Goal: Check status: Check status

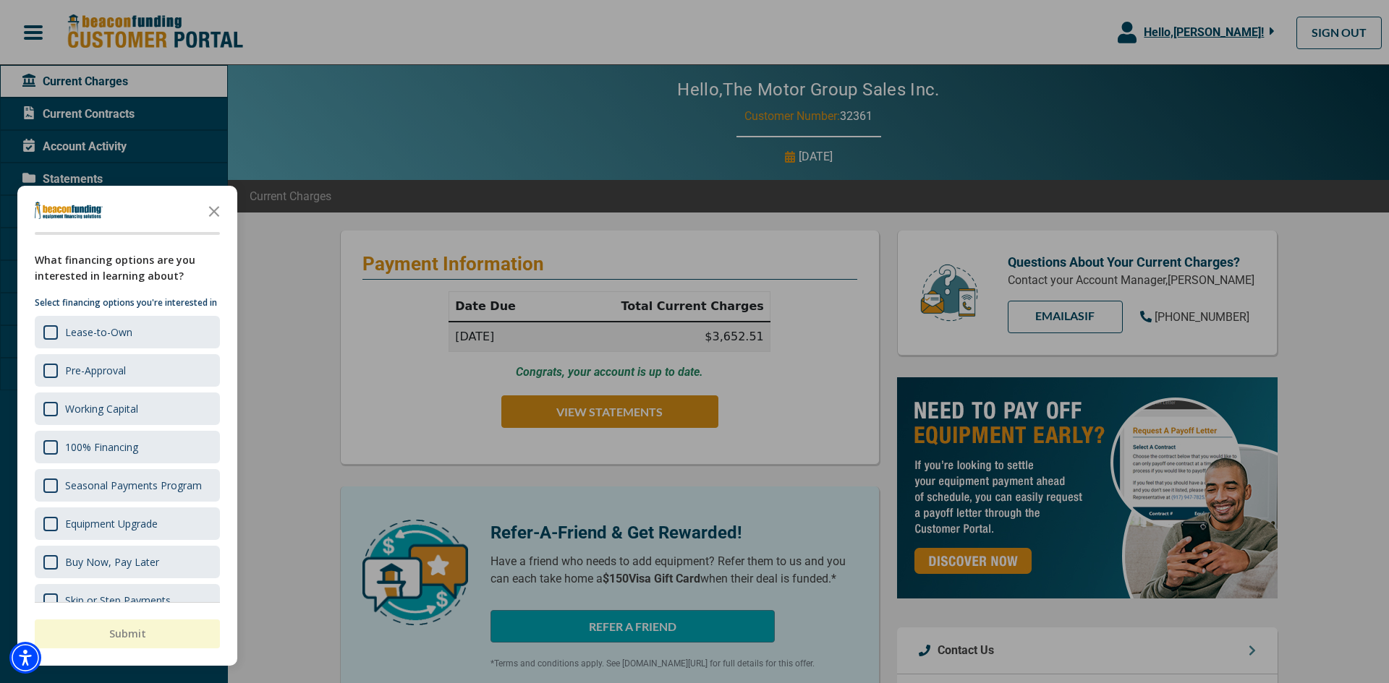
click at [260, 103] on div at bounding box center [694, 341] width 1389 height 683
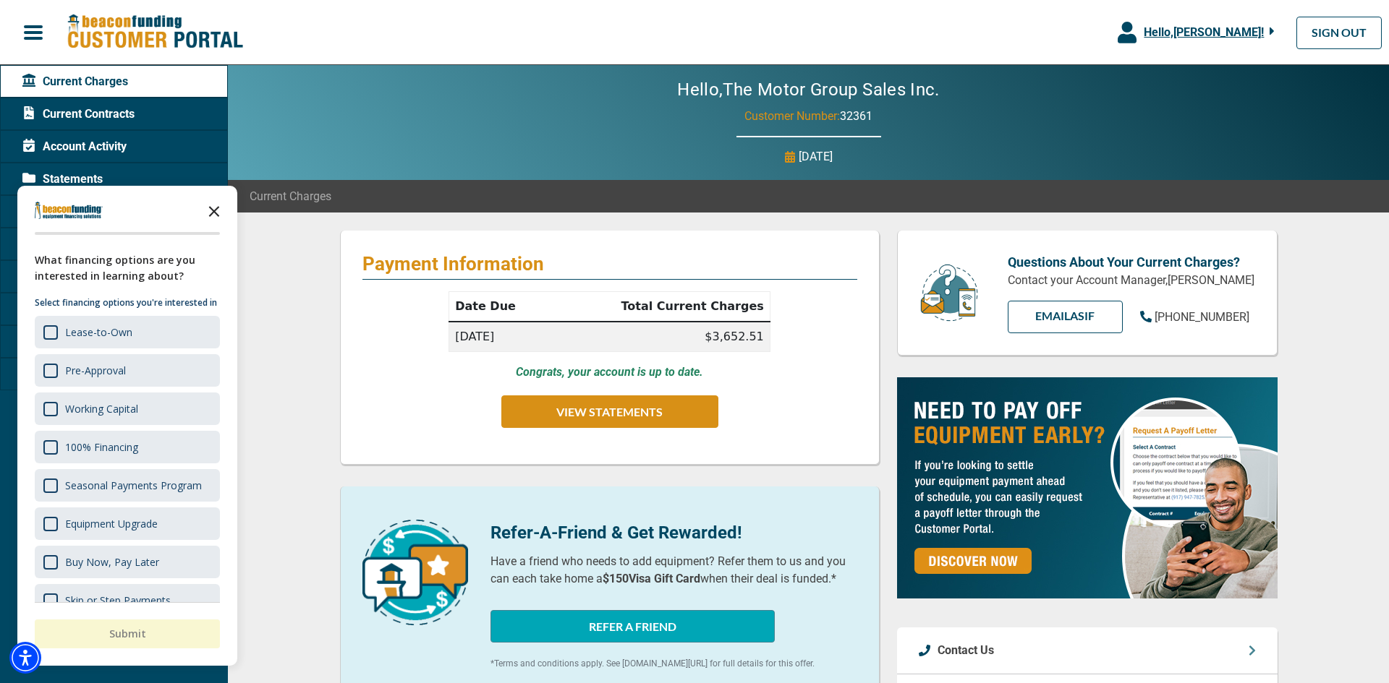
click at [213, 213] on icon "Close the survey" at bounding box center [214, 210] width 29 height 29
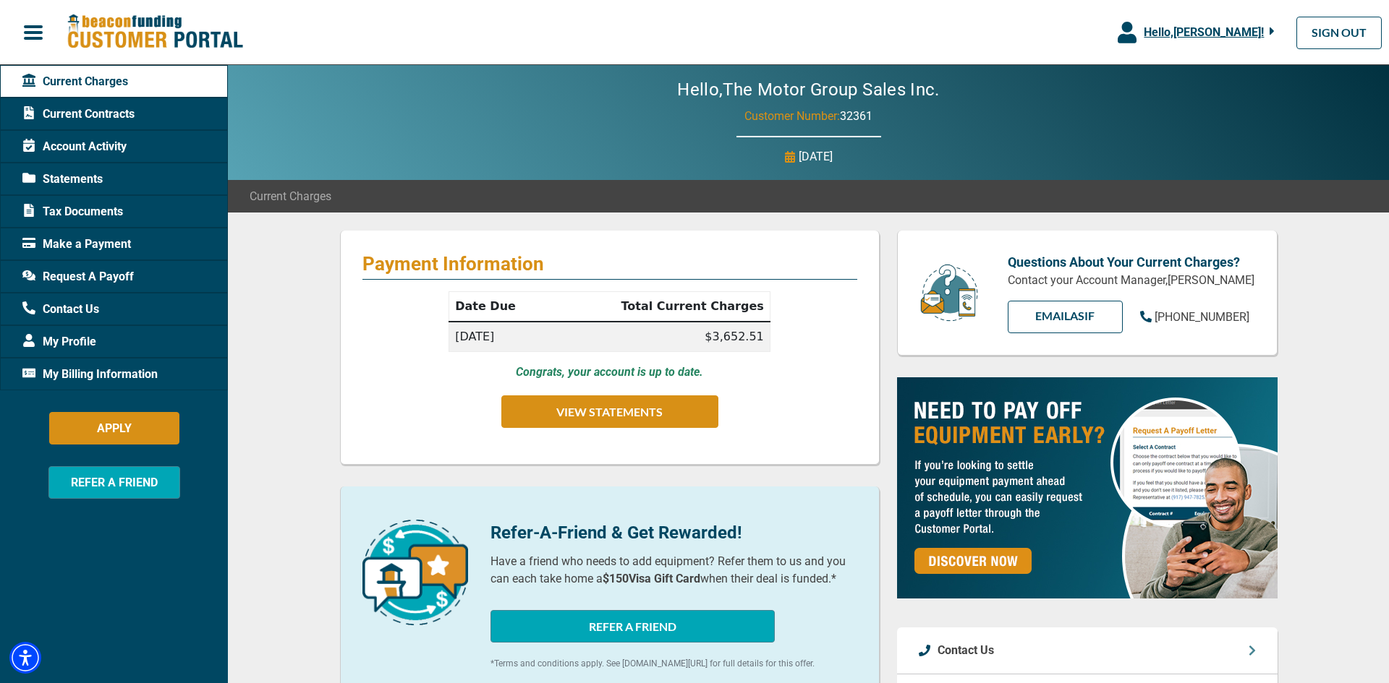
click at [124, 113] on span "Current Contracts" at bounding box center [78, 114] width 112 height 17
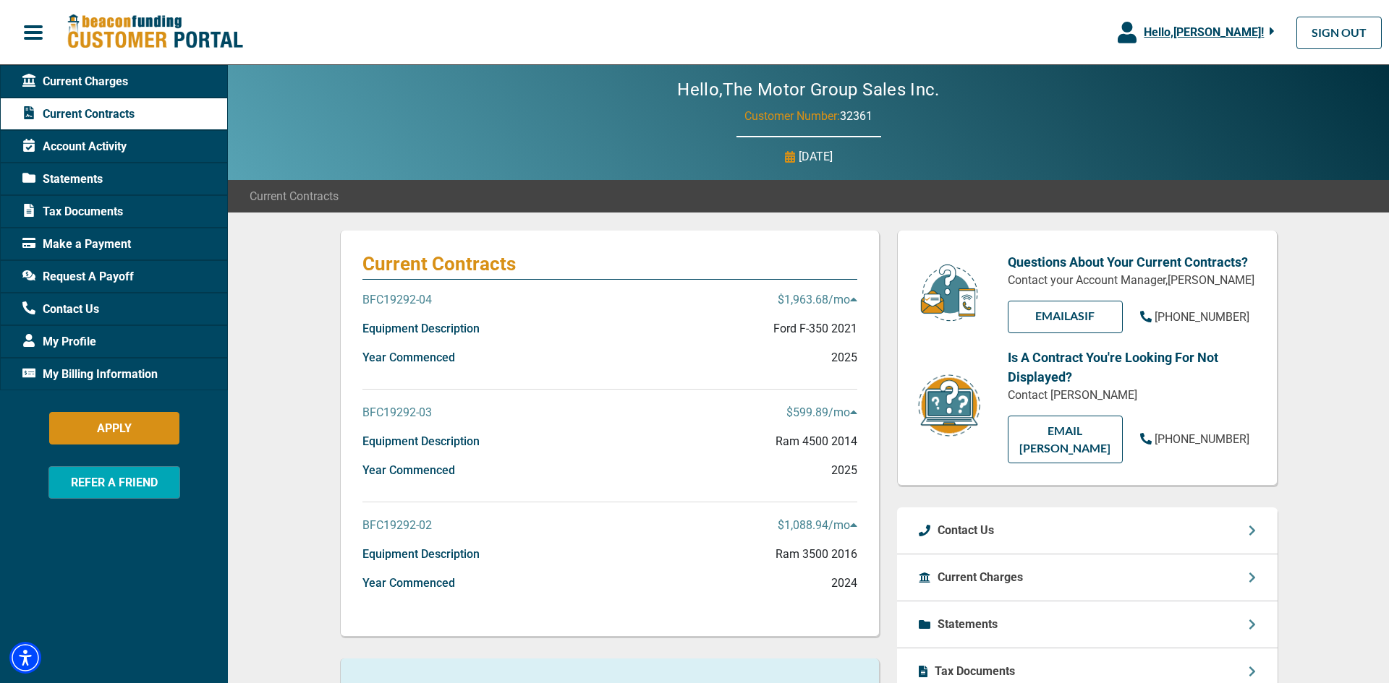
click at [408, 414] on p "BFC19292-03" at bounding box center [396, 412] width 69 height 17
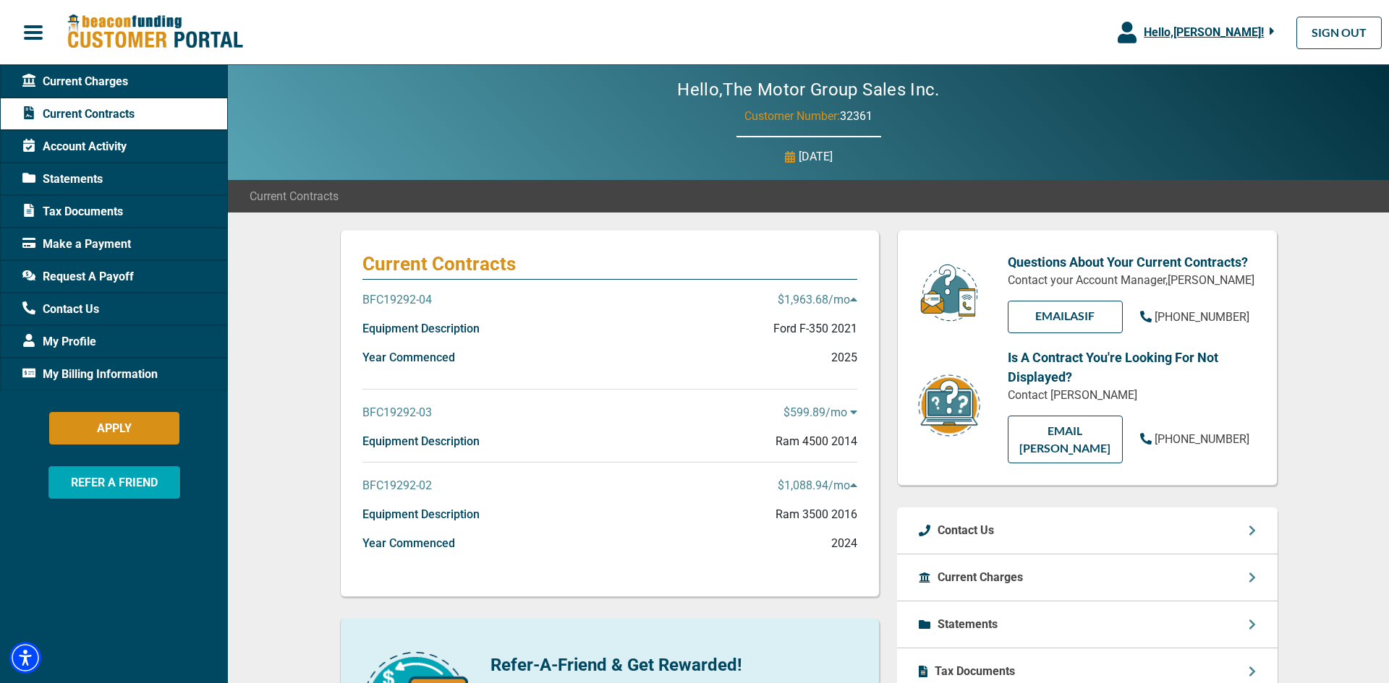
click at [408, 414] on p "BFC19292-03" at bounding box center [396, 412] width 69 height 17
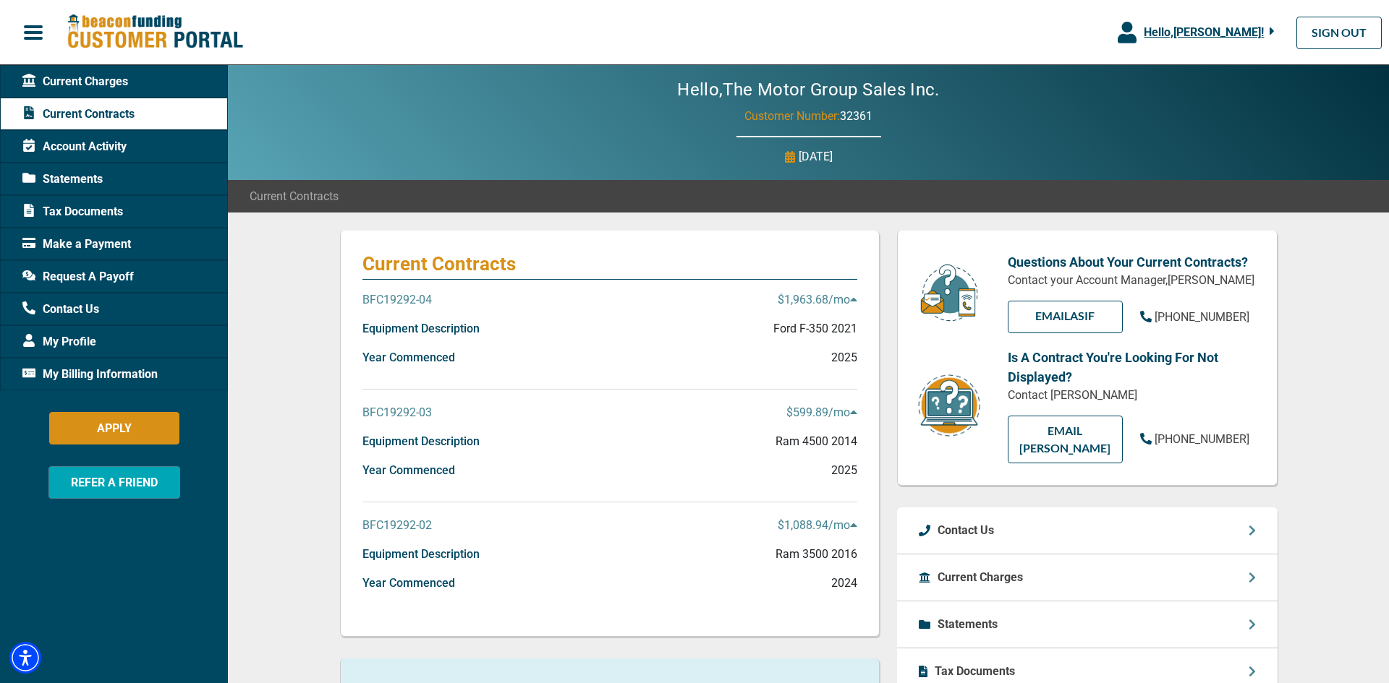
click at [103, 276] on span "Request A Payoff" at bounding box center [77, 276] width 111 height 17
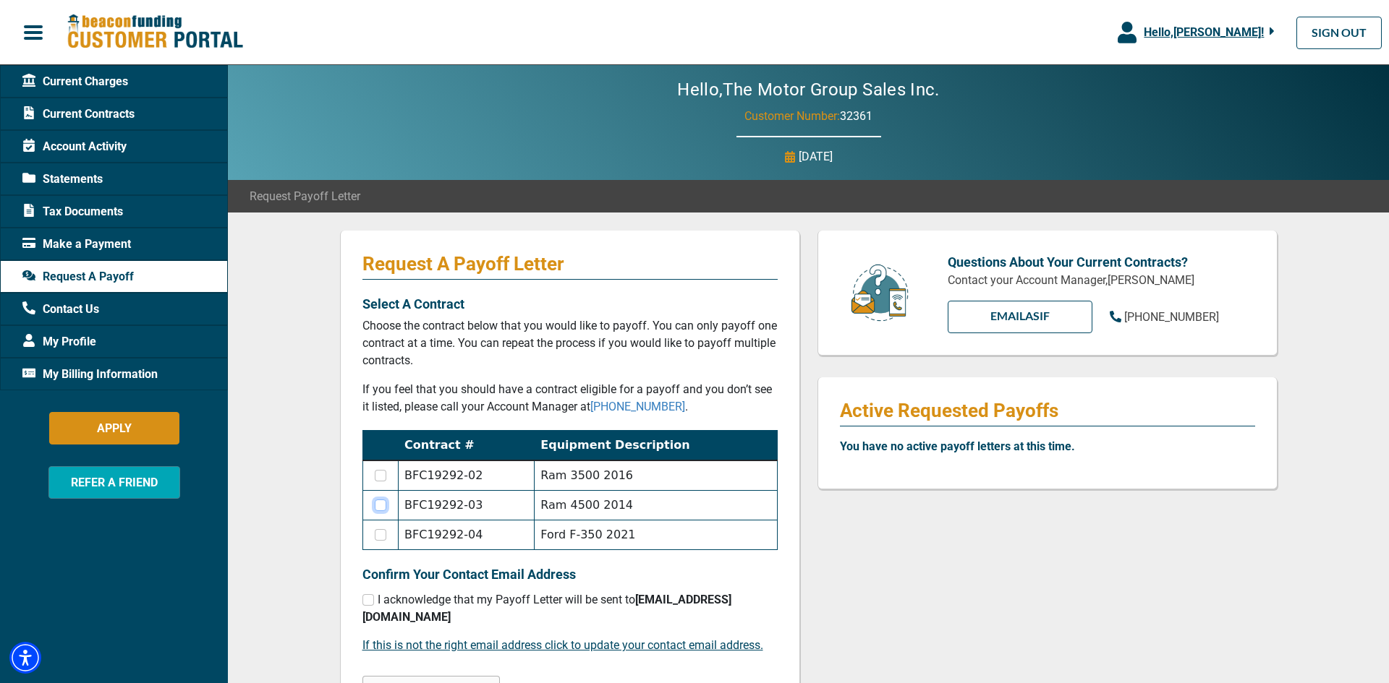
click at [385, 505] on input "checkbox" at bounding box center [381, 506] width 12 height 12
checkbox input "true"
click at [370, 600] on input "checkbox" at bounding box center [368, 600] width 12 height 12
checkbox input "true"
click at [432, 676] on button "REQUEST A PAYOFF" at bounding box center [430, 692] width 137 height 33
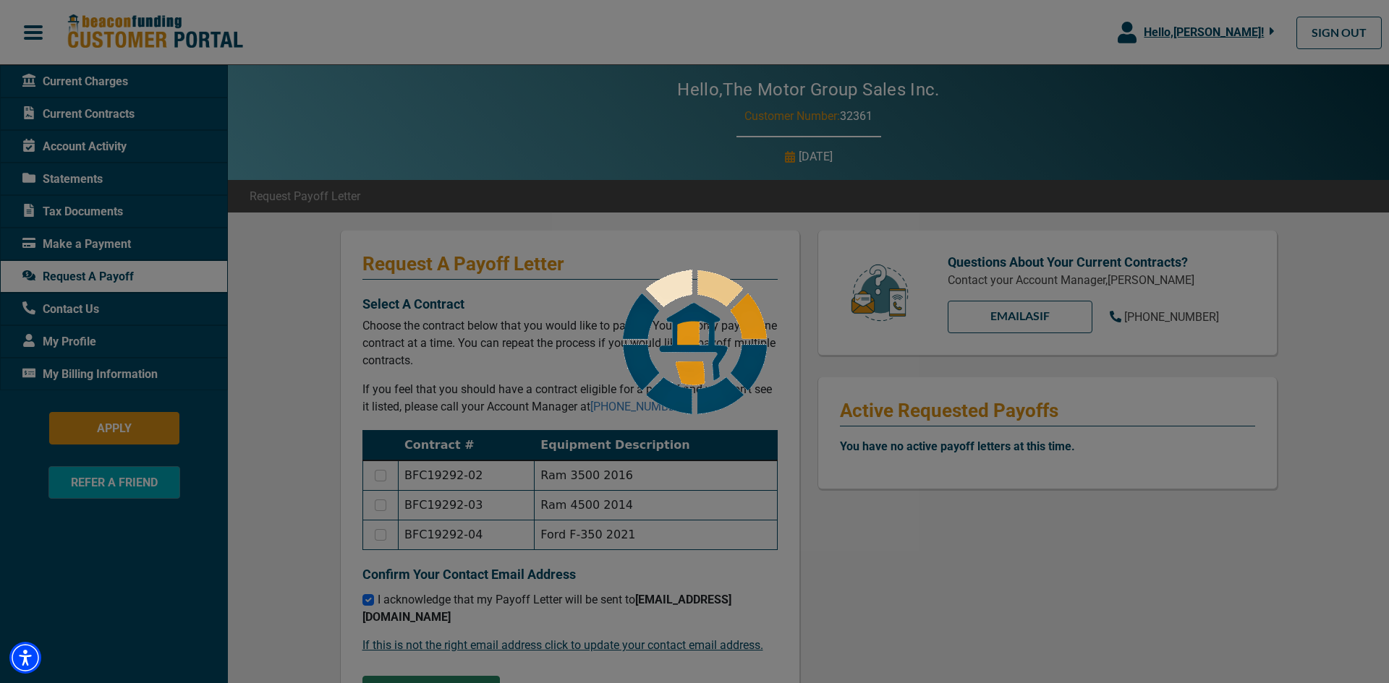
checkbox input "false"
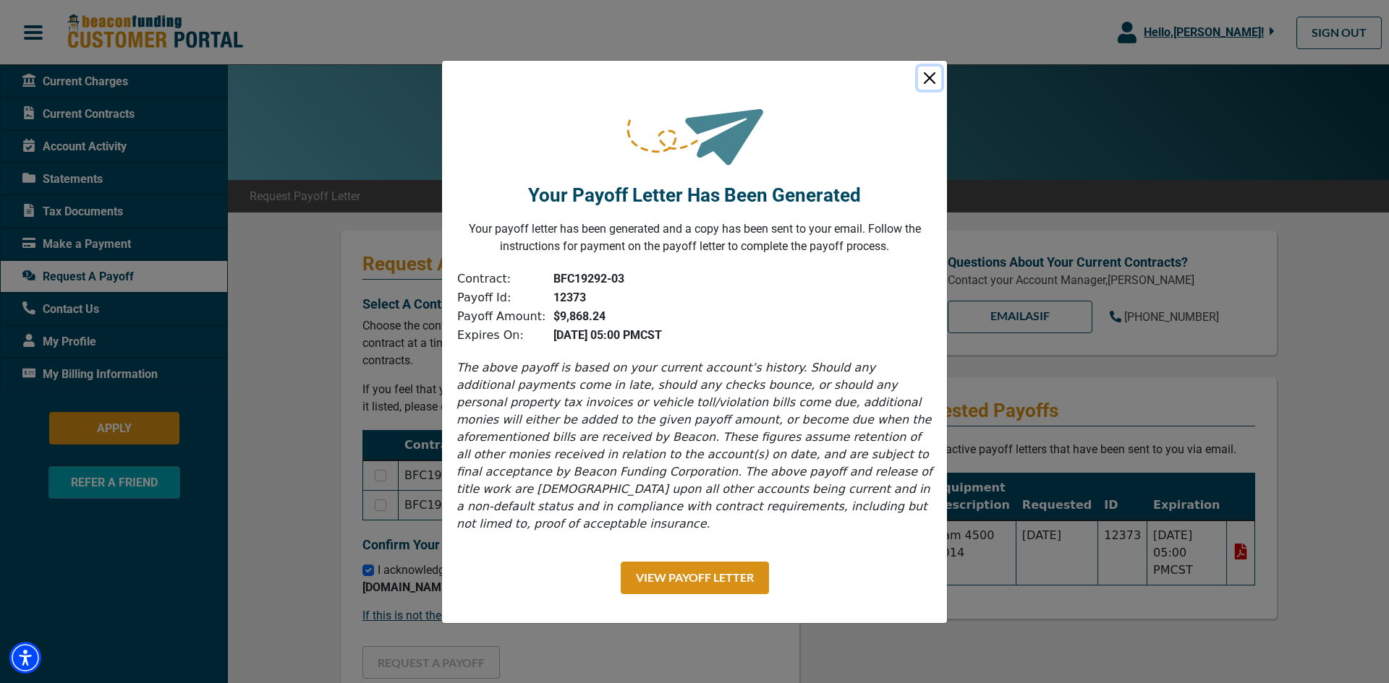
click at [931, 90] on button "Close" at bounding box center [929, 78] width 23 height 23
